Goal: Find specific page/section: Find specific page/section

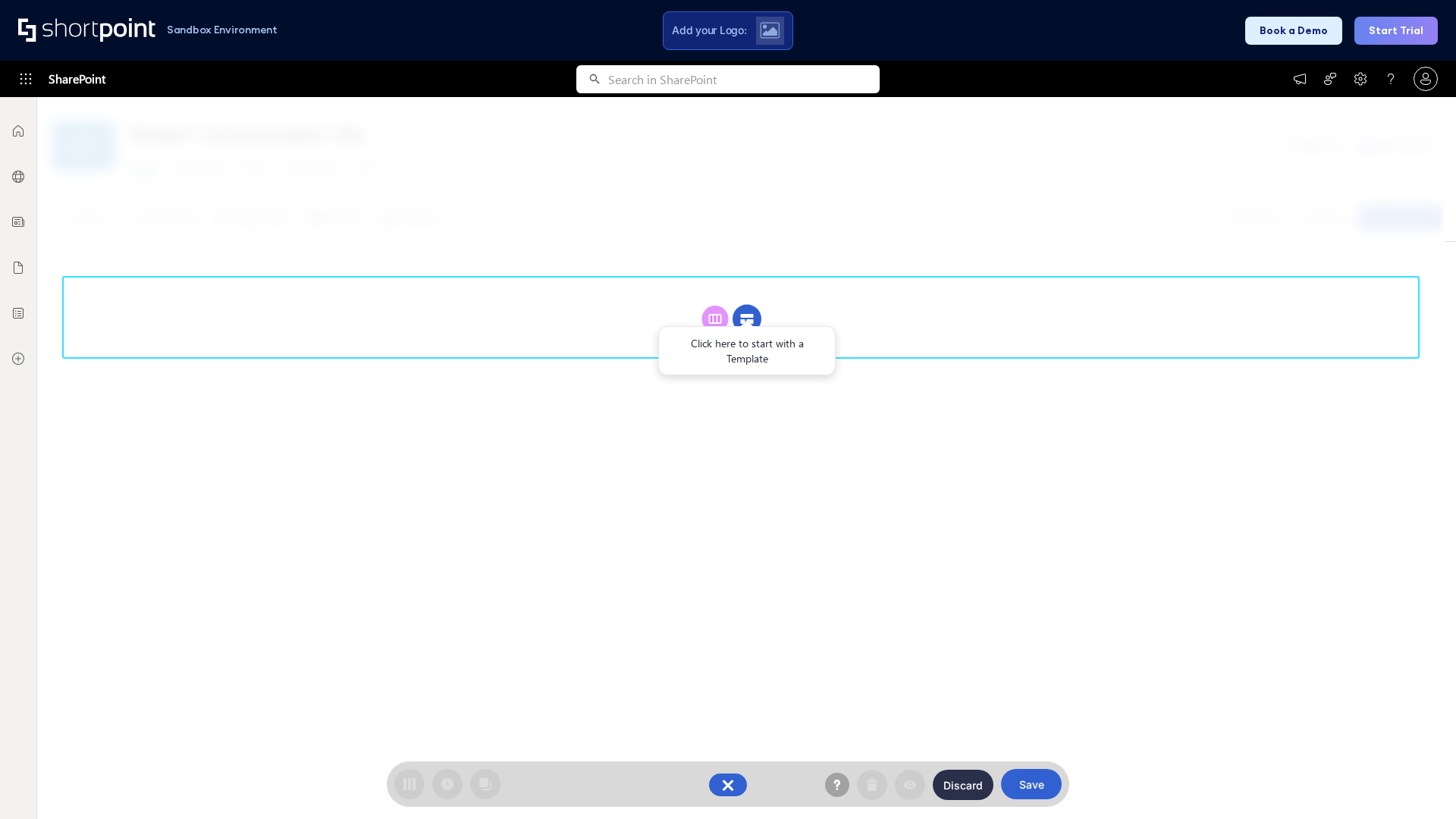
click at [747, 318] on circle at bounding box center [747, 318] width 29 height 29
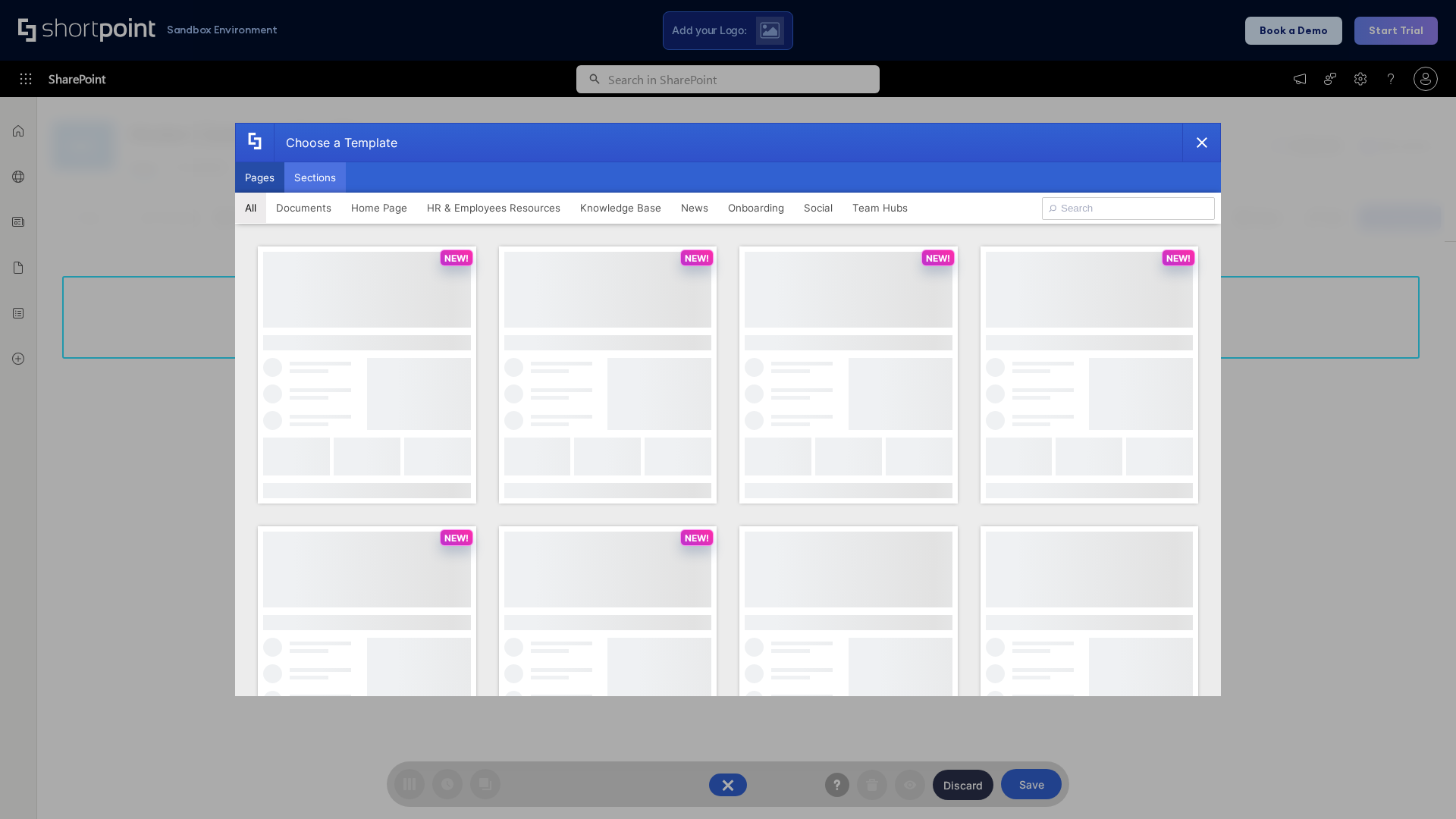
click at [315, 178] on button "Sections" at bounding box center [315, 177] width 61 height 31
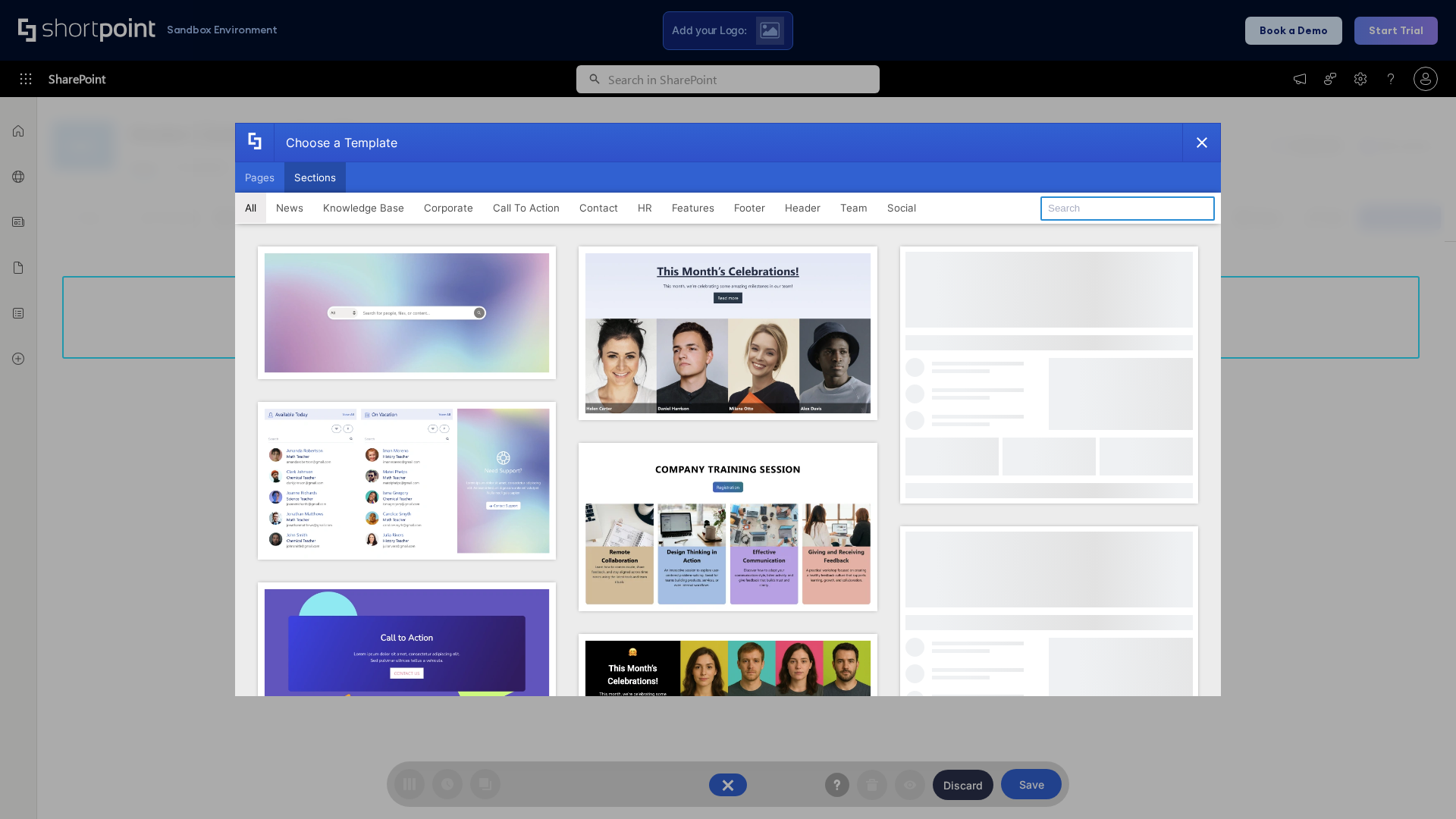
type input "Footer 7"
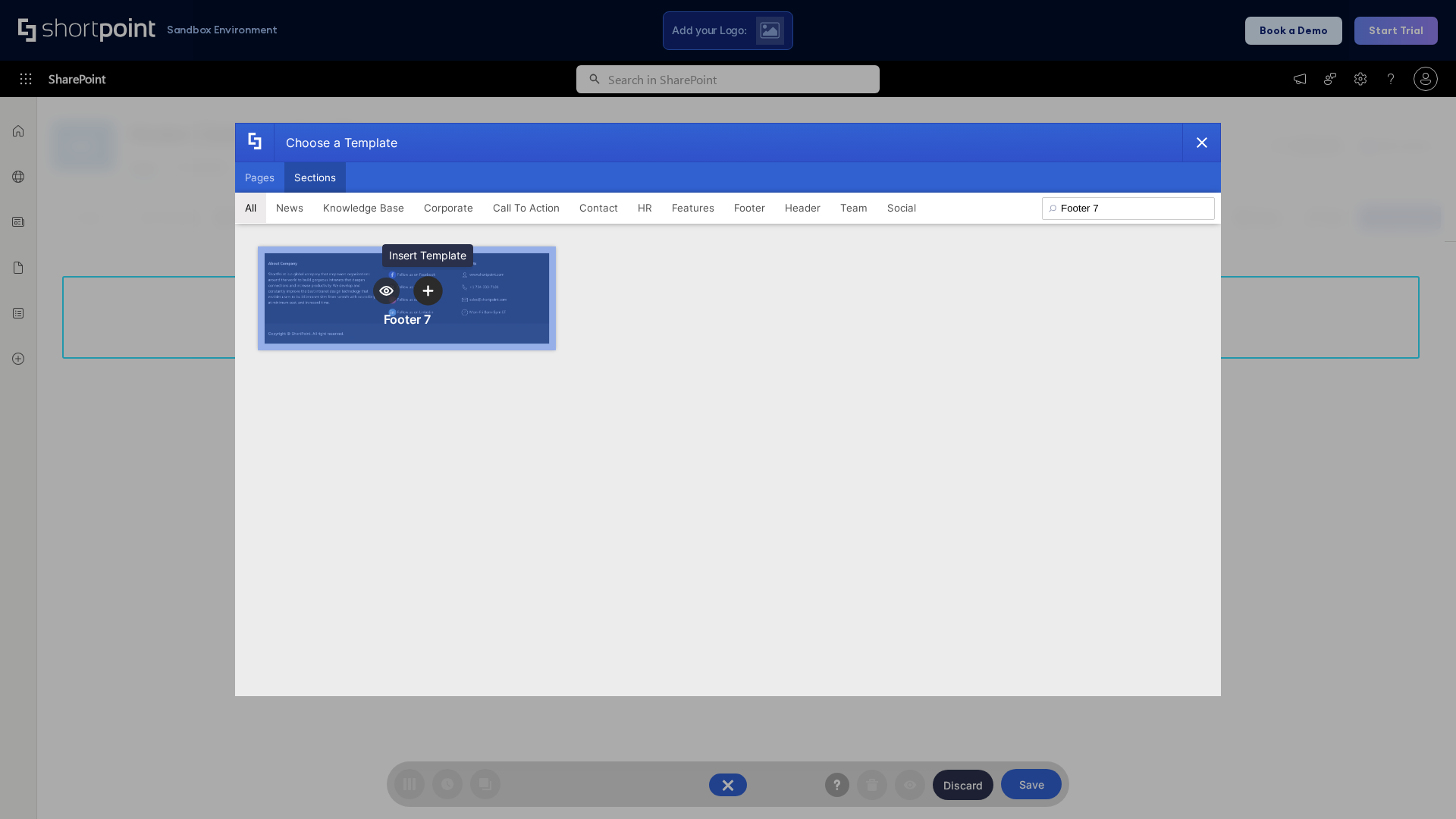
click at [427, 290] on icon "template selector" at bounding box center [427, 289] width 10 height 10
